Goal: Transaction & Acquisition: Purchase product/service

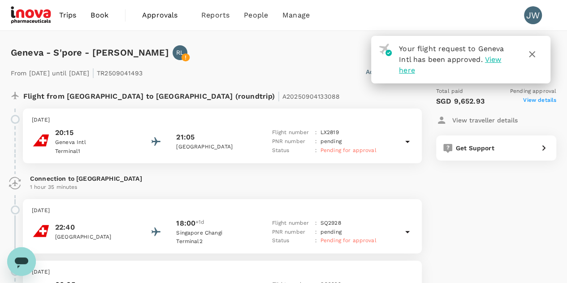
click at [535, 55] on icon "button" at bounding box center [532, 54] width 11 height 11
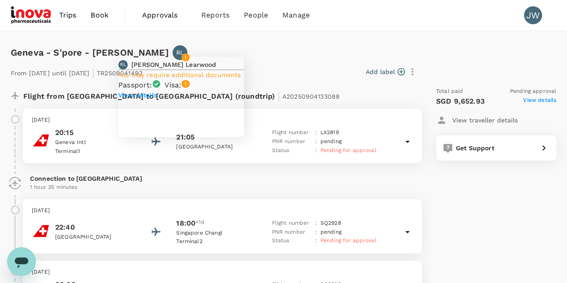
click at [186, 56] on icon at bounding box center [185, 58] width 1 height 4
click at [143, 100] on p "View details" at bounding box center [181, 95] width 126 height 9
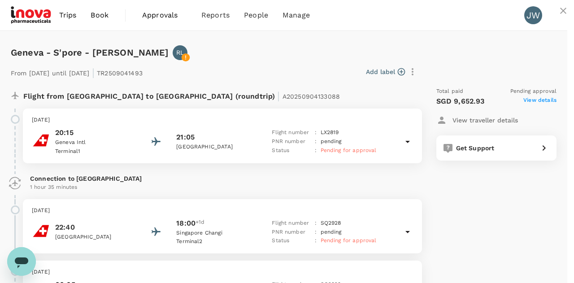
click at [558, 16] on icon "close" at bounding box center [563, 10] width 11 height 11
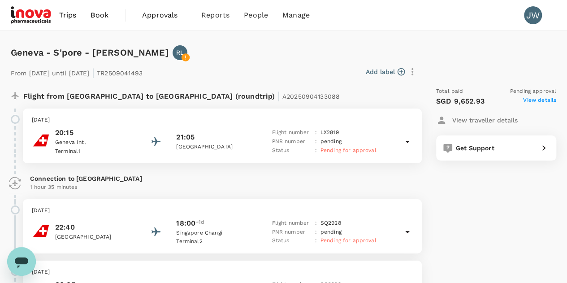
click at [542, 101] on span "View details" at bounding box center [539, 101] width 33 height 11
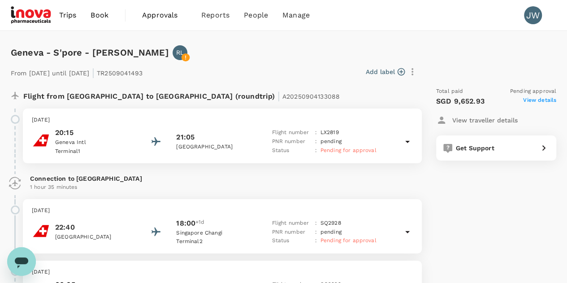
click at [93, 15] on span "Book" at bounding box center [100, 15] width 18 height 11
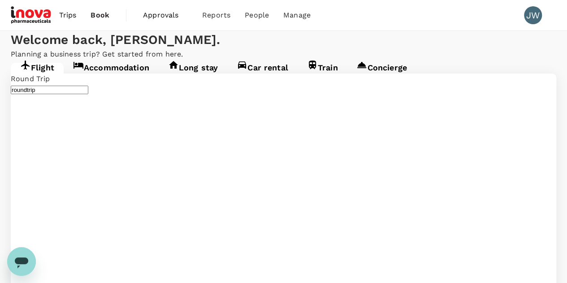
type input "Geneva Intl (GVA)"
type input "Singapore Changi (SIN)"
type input "business"
type input "Geneva Intl (GVA)"
type input "Singapore Changi (SIN)"
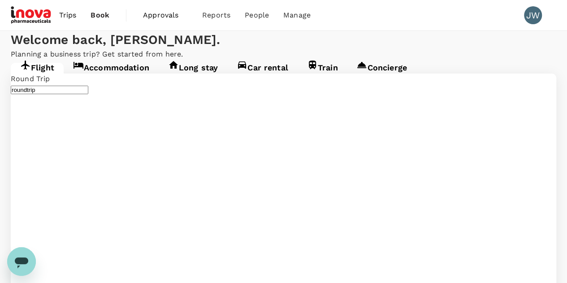
type input "Geneva Intl (GVA)"
type input "Singapore Changi (SIN)"
drag, startPoint x: 140, startPoint y: 167, endPoint x: 56, endPoint y: 169, distance: 83.4
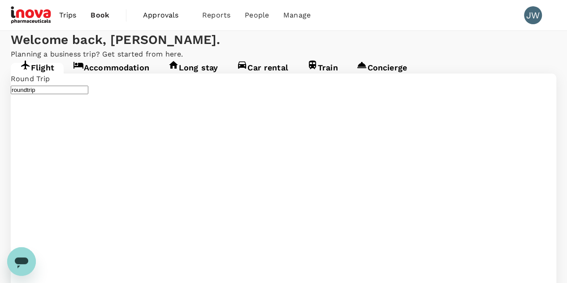
type input "Singapore Changi (SIN)"
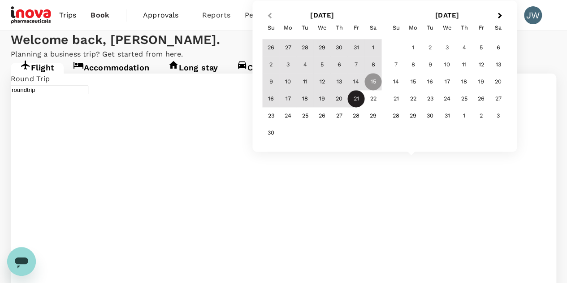
type input "Kuala Lumpur Intl (KUL)"
click at [269, 14] on span "Previous Month" at bounding box center [269, 16] width 0 height 10
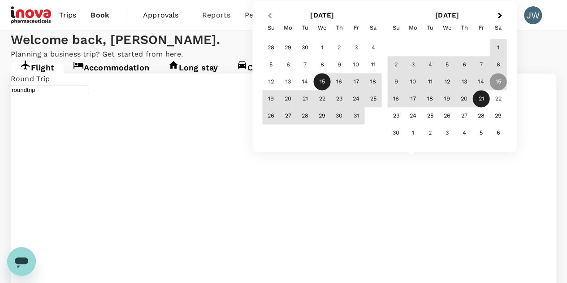
click at [268, 20] on button "Previous Month" at bounding box center [268, 16] width 14 height 14
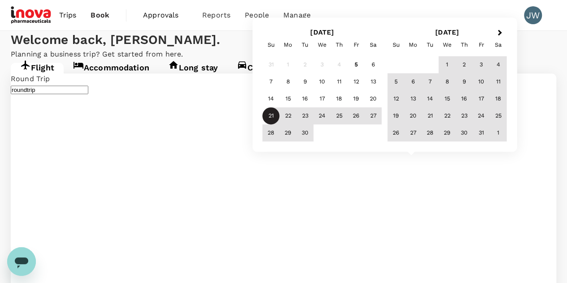
click at [273, 117] on div "21" at bounding box center [271, 116] width 17 height 17
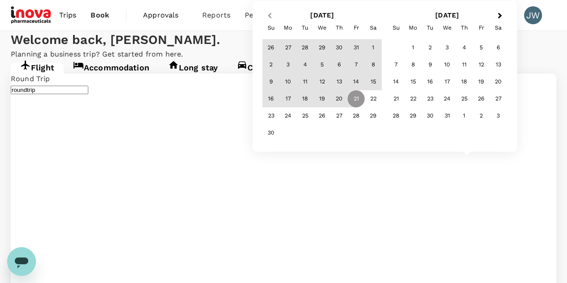
click at [272, 19] on button "Previous Month" at bounding box center [268, 16] width 14 height 14
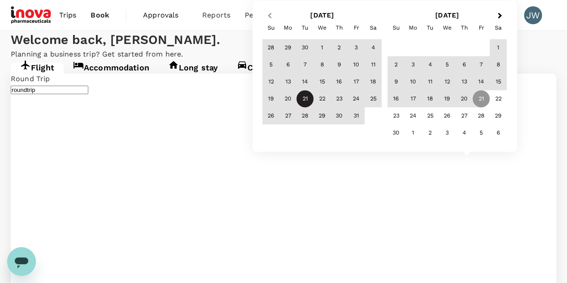
click at [272, 19] on button "Previous Month" at bounding box center [268, 16] width 14 height 14
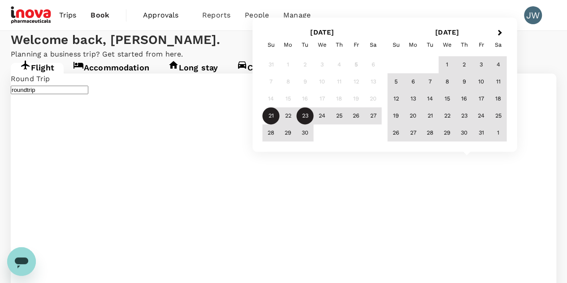
click at [307, 117] on div "23" at bounding box center [305, 116] width 17 height 17
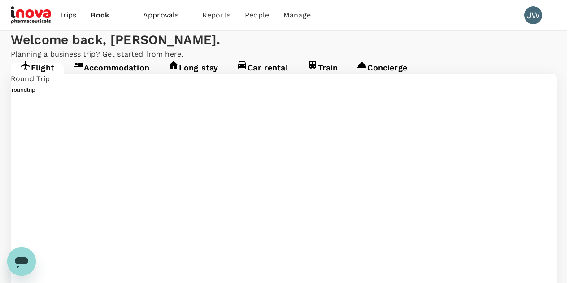
type input "economy"
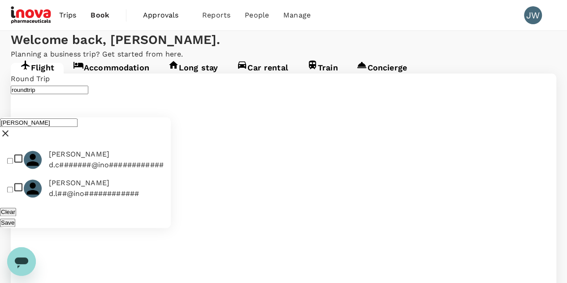
type input "david"
click at [13, 186] on input "checkbox" at bounding box center [10, 189] width 6 height 6
checkbox input "true"
click at [15, 218] on button "Save" at bounding box center [7, 222] width 15 height 9
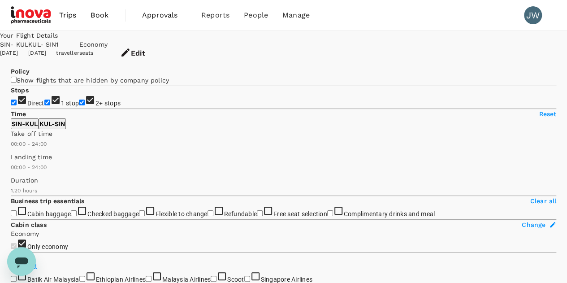
click at [79, 105] on input "2+ stops" at bounding box center [82, 103] width 6 height 6
checkbox input "false"
click at [44, 105] on input "1 stop" at bounding box center [47, 103] width 6 height 6
checkbox input "false"
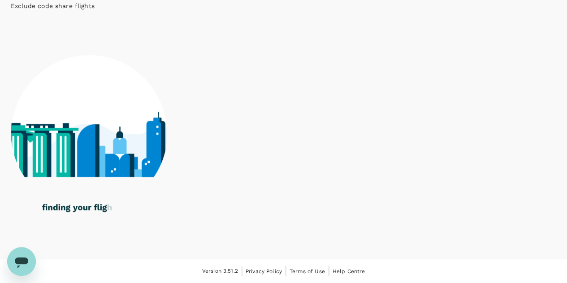
scroll to position [474, 0]
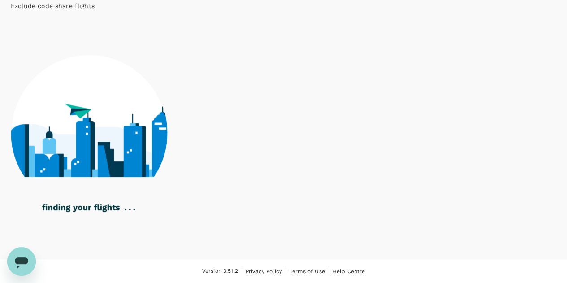
checkbox input "true"
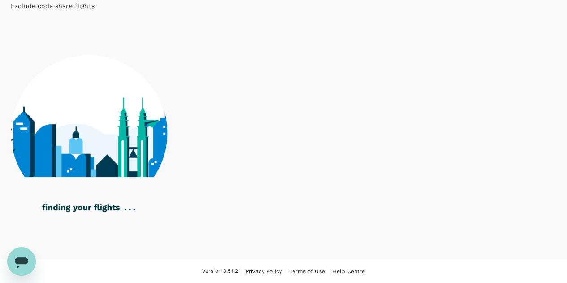
checkbox input "true"
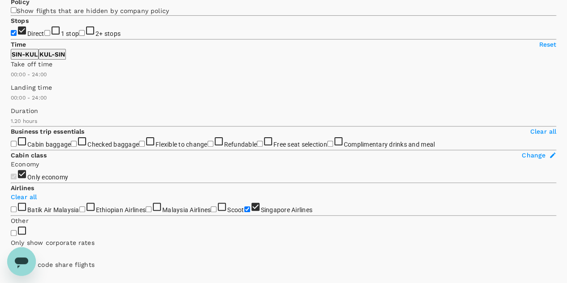
scroll to position [0, 0]
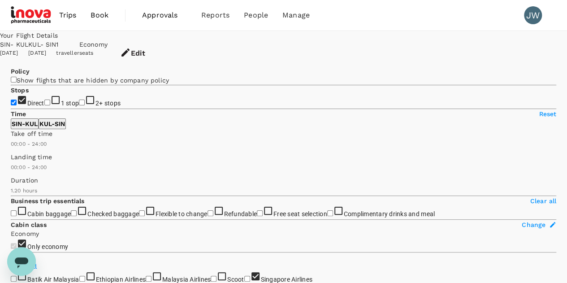
type input "85"
checkbox input "false"
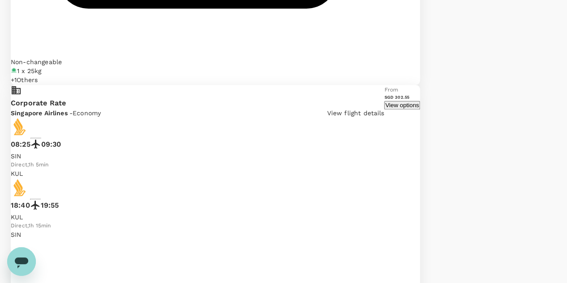
scroll to position [2193, 0]
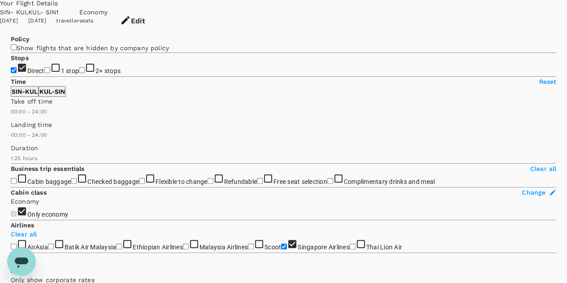
scroll to position [0, 0]
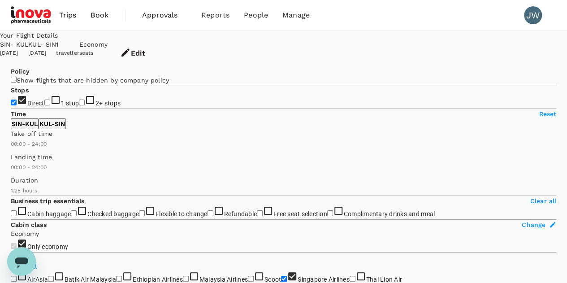
type input "SGD"
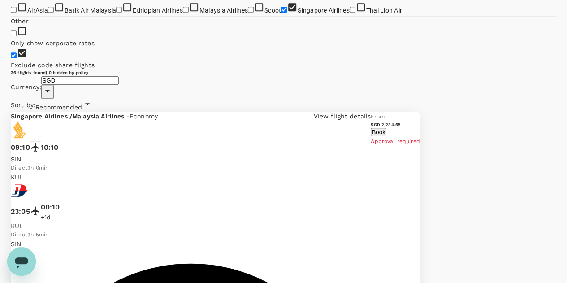
scroll to position [134, 0]
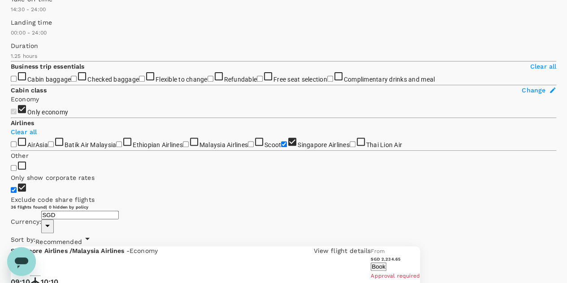
type input "780"
drag, startPoint x: 10, startPoint y: 127, endPoint x: 86, endPoint y: 123, distance: 75.8
click at [11, 14] on span at bounding box center [11, 14] width 0 height 0
type input "1050"
drag, startPoint x: 149, startPoint y: 126, endPoint x: 111, endPoint y: 129, distance: 37.7
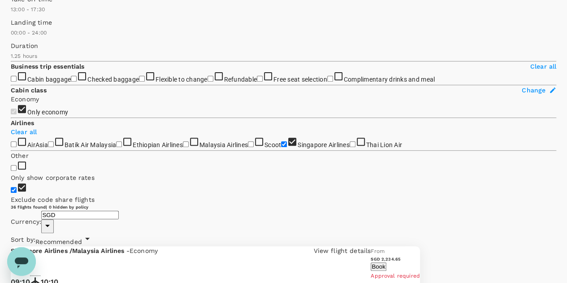
click at [11, 14] on span at bounding box center [11, 14] width 0 height 0
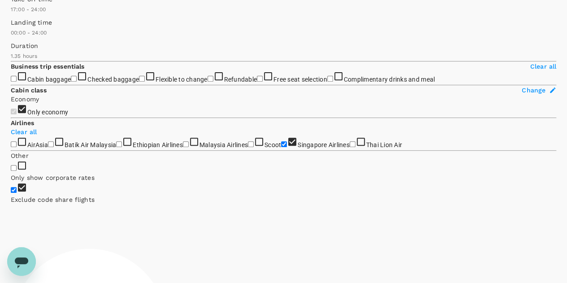
type input "1050"
drag, startPoint x: 13, startPoint y: 133, endPoint x: 110, endPoint y: 129, distance: 96.9
click at [11, 14] on span at bounding box center [11, 14] width 0 height 0
type input "1260"
drag, startPoint x: 145, startPoint y: 132, endPoint x: 131, endPoint y: 132, distance: 14.3
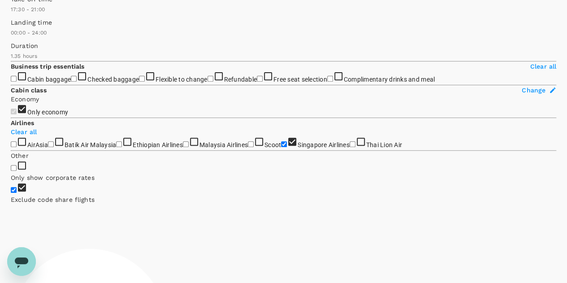
click at [11, 14] on span at bounding box center [11, 14] width 0 height 0
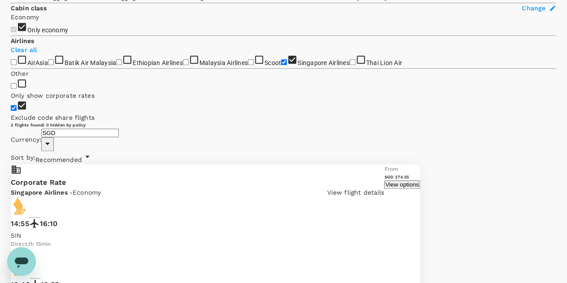
scroll to position [351, 0]
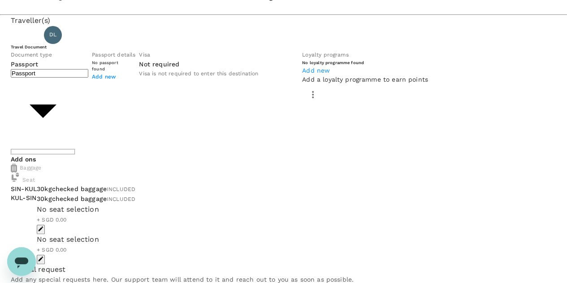
scroll to position [15, 0]
